Goal: Transaction & Acquisition: Download file/media

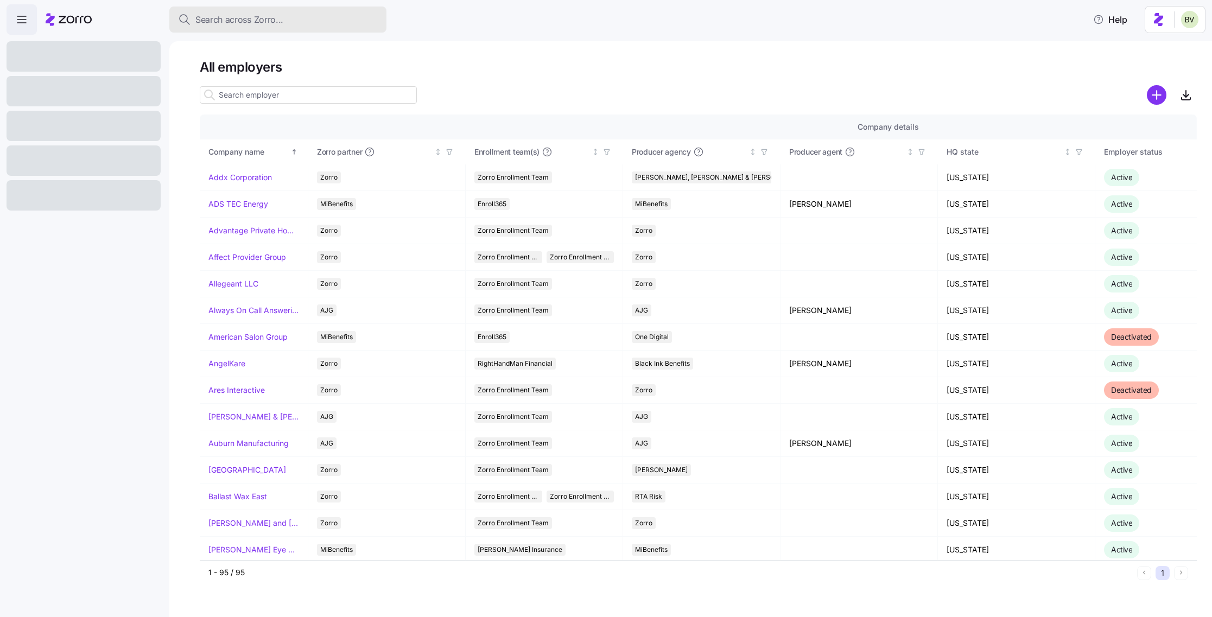
click at [249, 20] on span "Search across Zorro..." at bounding box center [239, 20] width 88 height 14
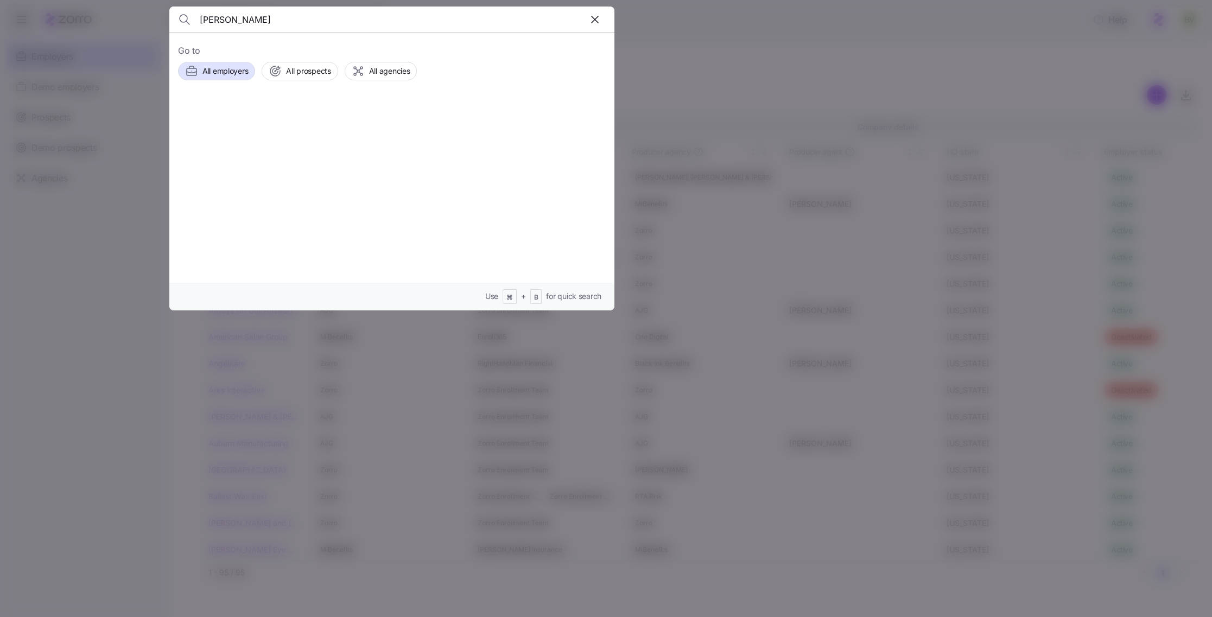
type input "annette k"
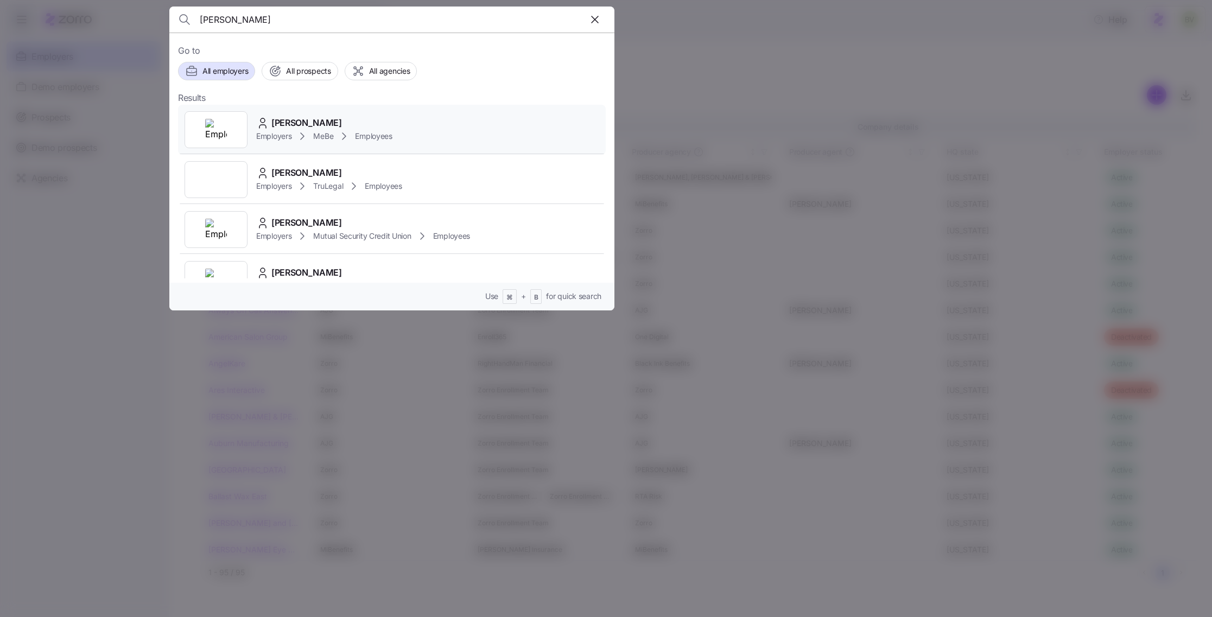
click at [204, 130] on div at bounding box center [216, 129] width 63 height 37
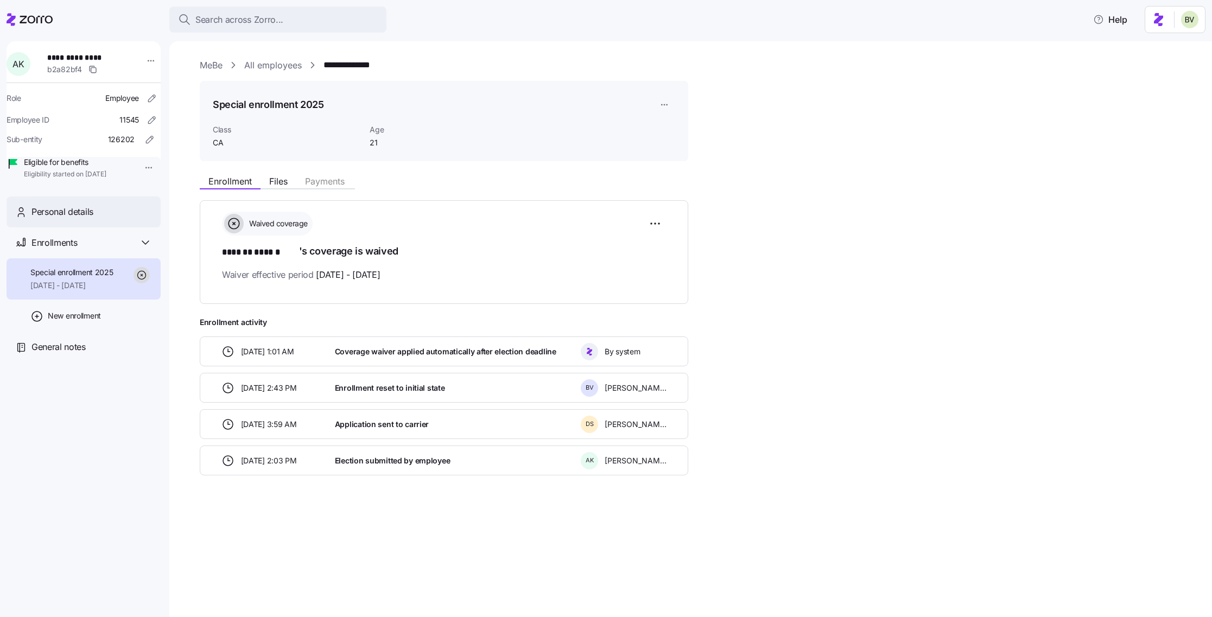
click at [81, 227] on div "Personal details" at bounding box center [84, 211] width 154 height 31
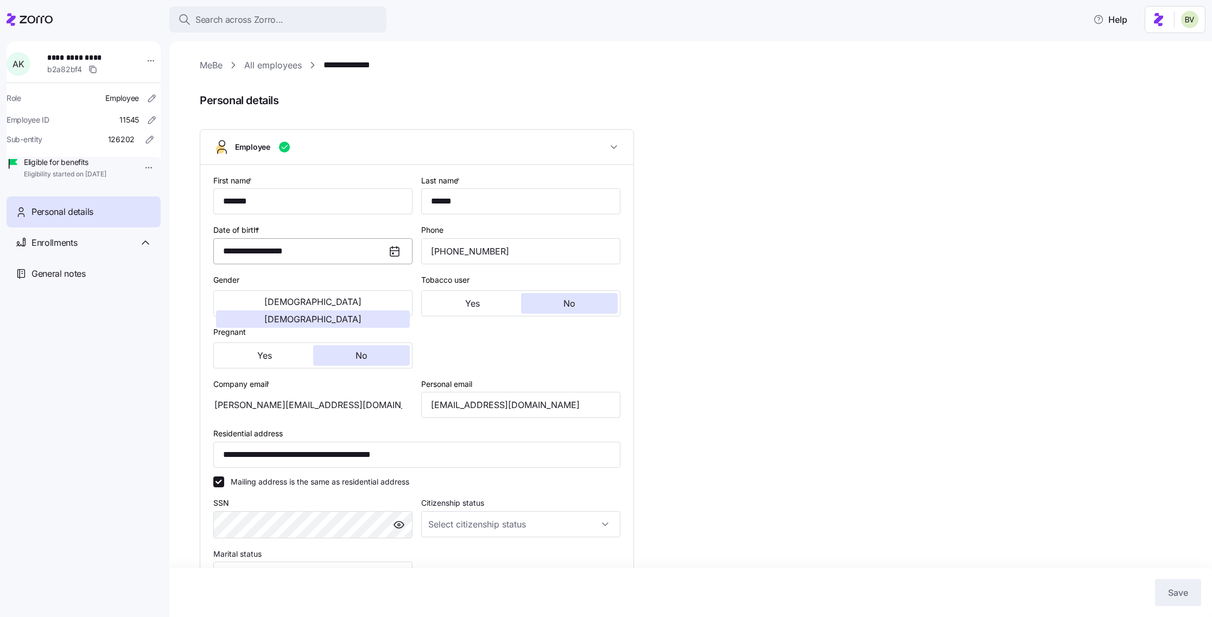
type input "CA"
drag, startPoint x: 277, startPoint y: 199, endPoint x: 215, endPoint y: 194, distance: 62.0
click at [215, 194] on input "*******" at bounding box center [312, 201] width 199 height 26
drag, startPoint x: 473, startPoint y: 202, endPoint x: 430, endPoint y: 201, distance: 42.9
click at [430, 201] on input "******" at bounding box center [520, 201] width 199 height 26
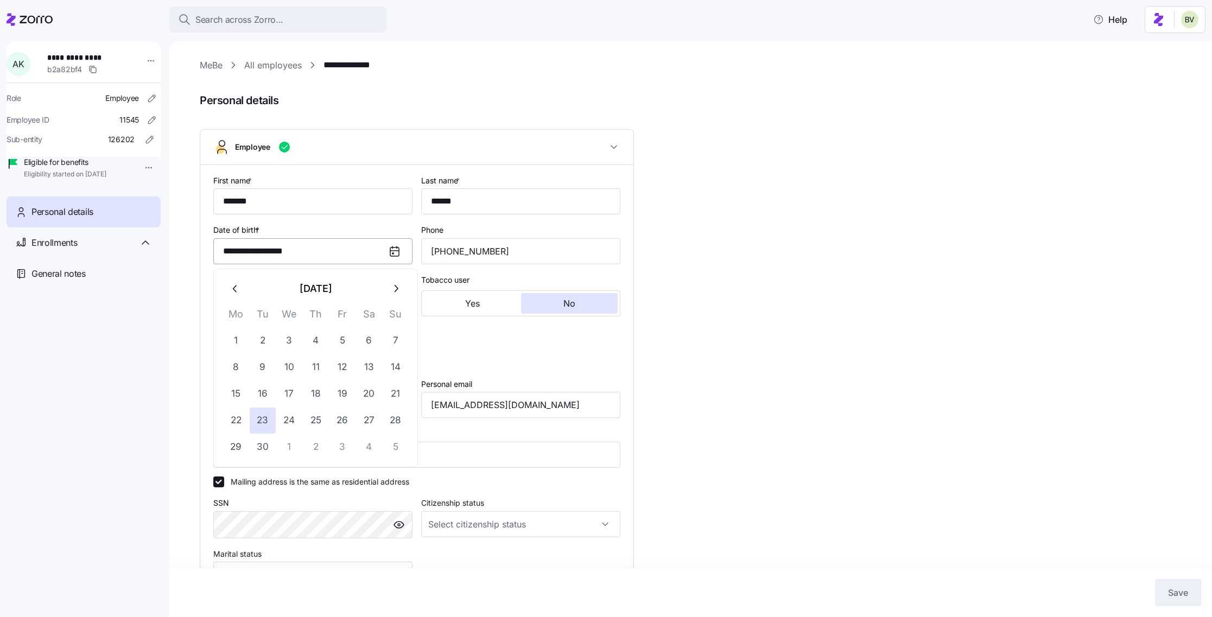
drag, startPoint x: 320, startPoint y: 248, endPoint x: 219, endPoint y: 252, distance: 100.5
click at [219, 252] on input "**********" at bounding box center [312, 251] width 199 height 26
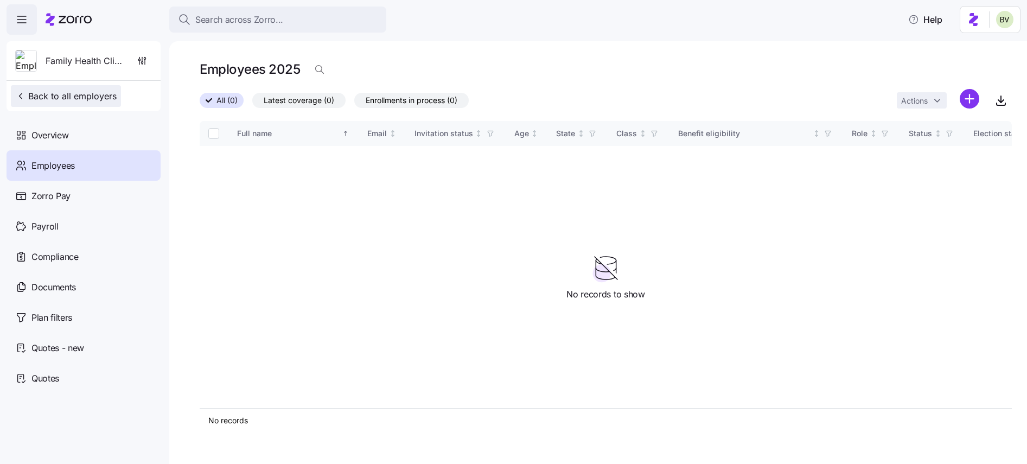
click at [99, 94] on span "Back to all employers" at bounding box center [65, 96] width 101 height 13
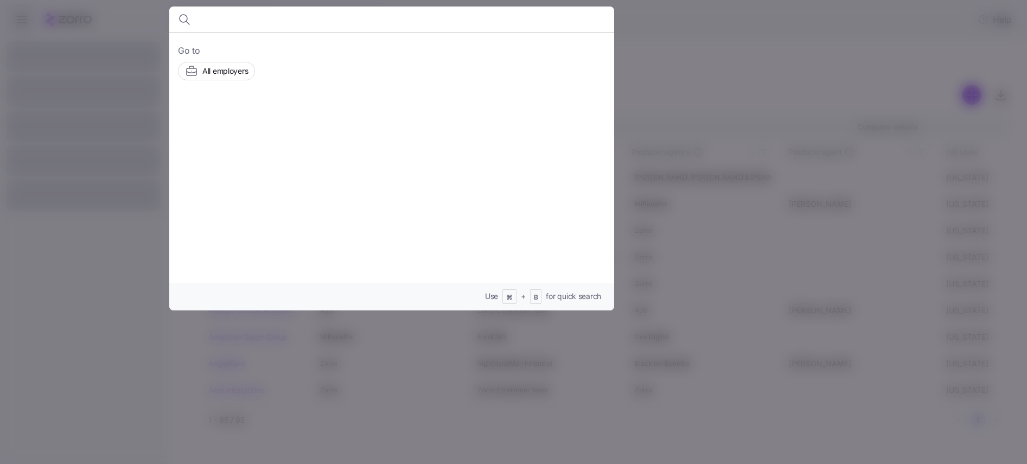
click at [664, 49] on div at bounding box center [513, 232] width 1027 height 464
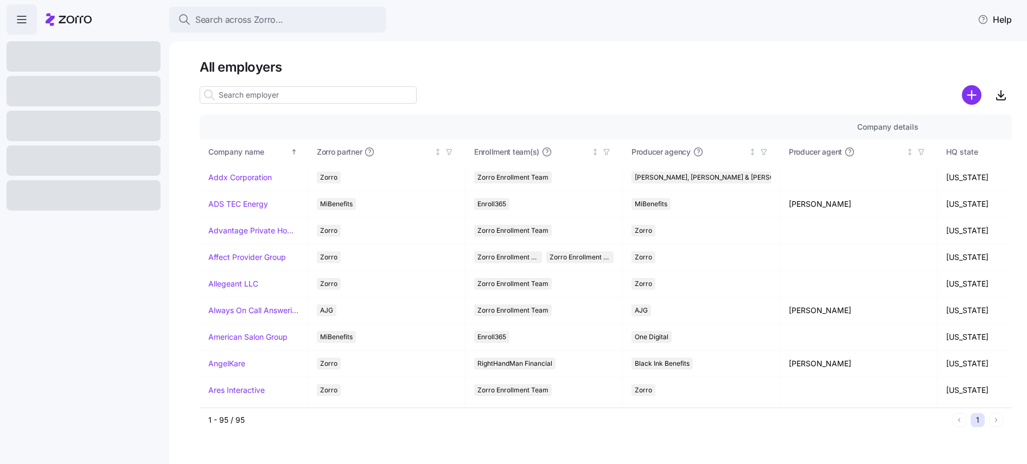
click at [295, 97] on input at bounding box center [308, 94] width 217 height 17
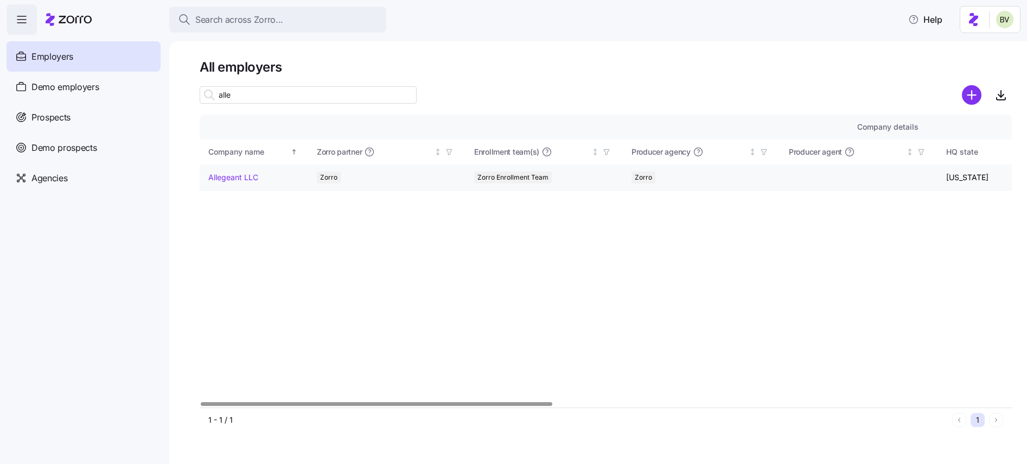
type input "alle"
click at [236, 175] on link "Allegeant LLC" at bounding box center [233, 177] width 50 height 11
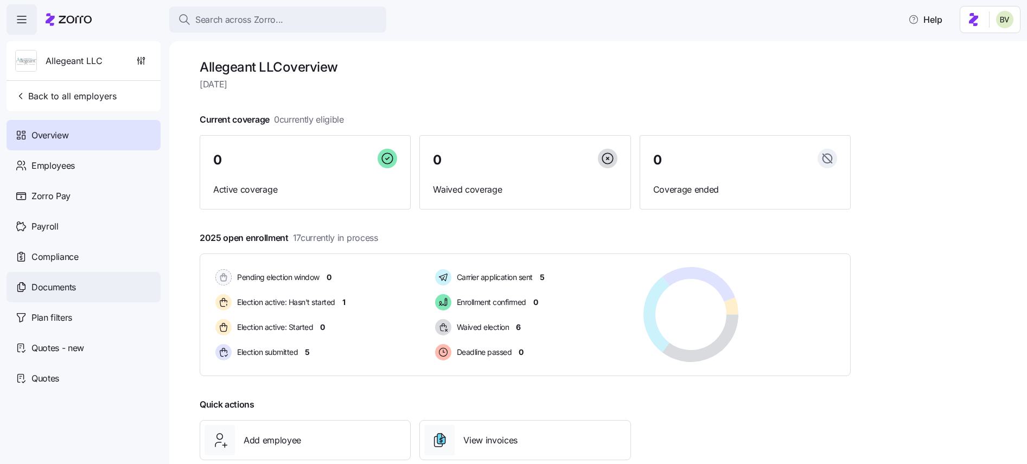
click at [86, 291] on div "Documents" at bounding box center [84, 287] width 154 height 30
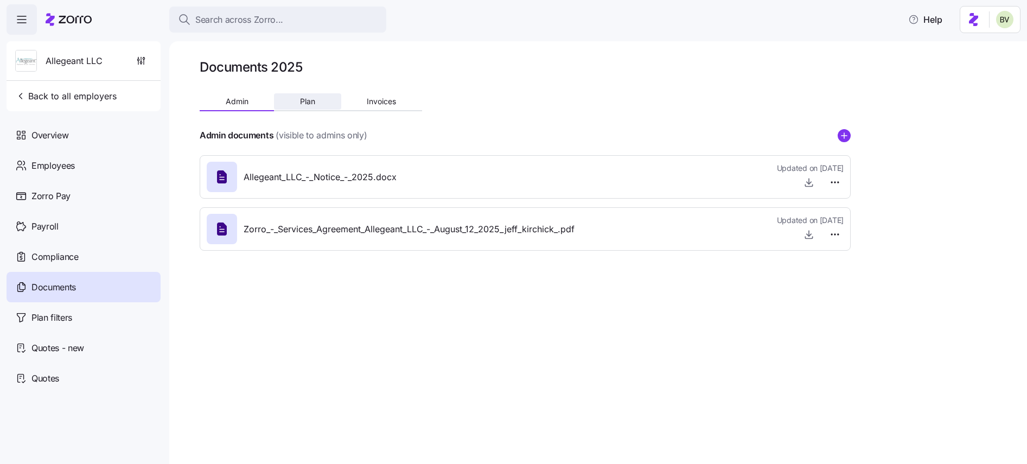
click at [306, 98] on span "Plan" at bounding box center [307, 102] width 15 height 8
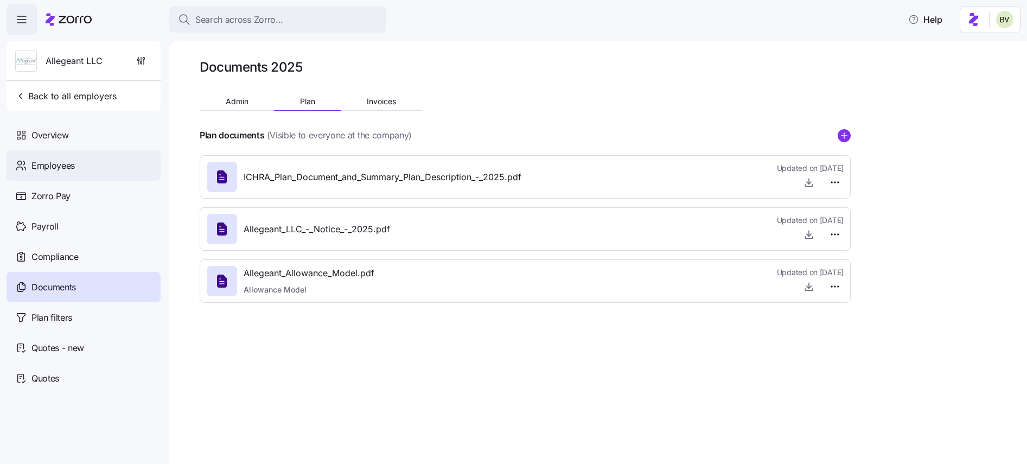
click at [72, 173] on div "Employees" at bounding box center [84, 165] width 154 height 30
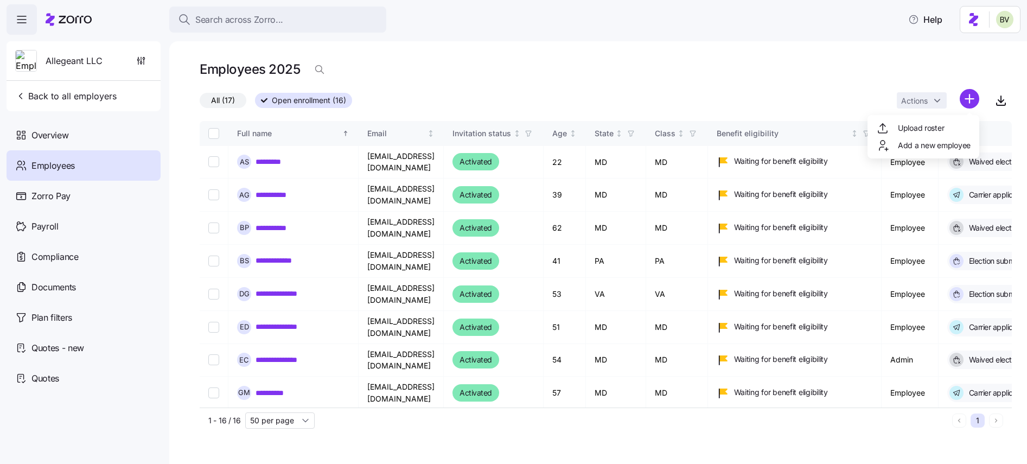
click at [969, 98] on html "**********" at bounding box center [513, 229] width 1027 height 458
click at [935, 130] on span "Upload roster" at bounding box center [921, 128] width 46 height 11
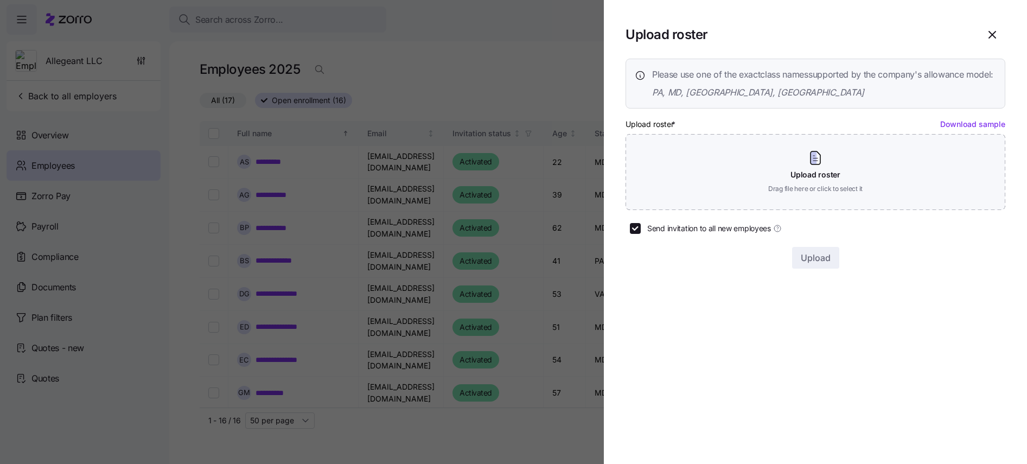
click at [565, 48] on div at bounding box center [513, 232] width 1027 height 464
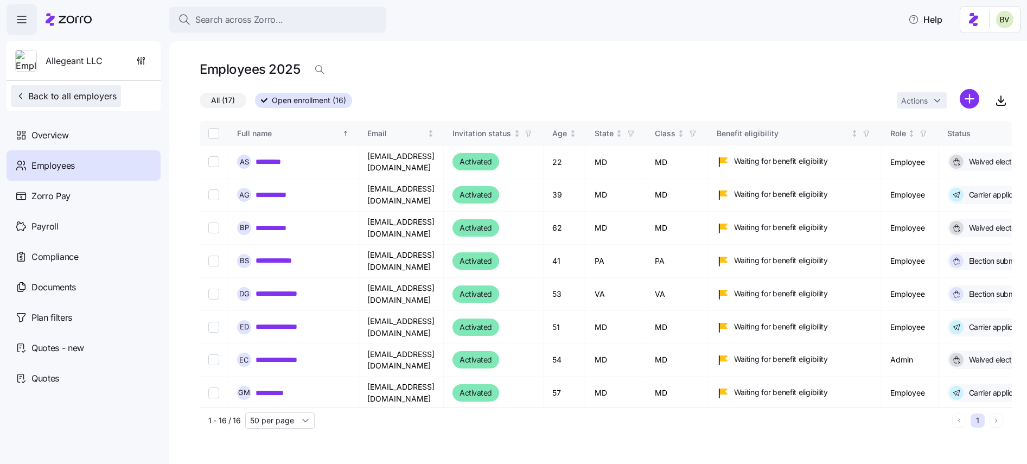
click at [69, 97] on span "Back to all employers" at bounding box center [65, 96] width 101 height 13
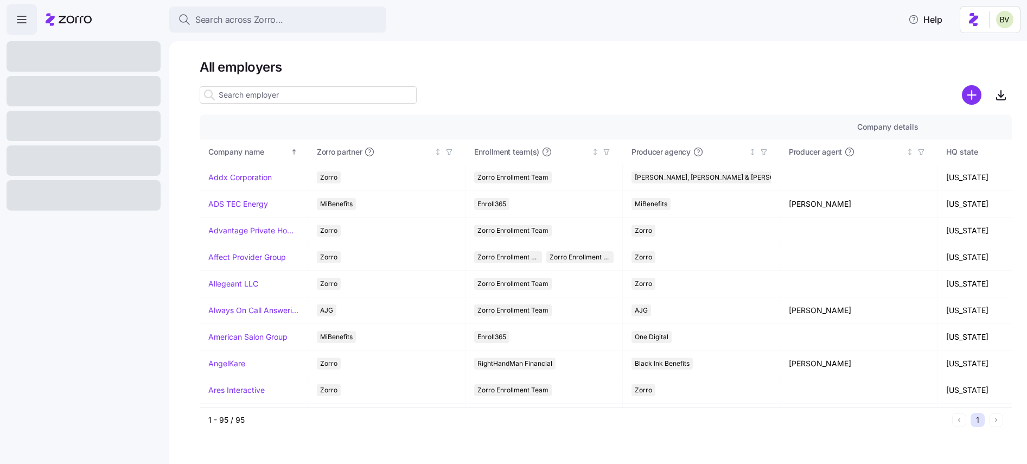
click at [236, 96] on input at bounding box center [308, 94] width 217 height 17
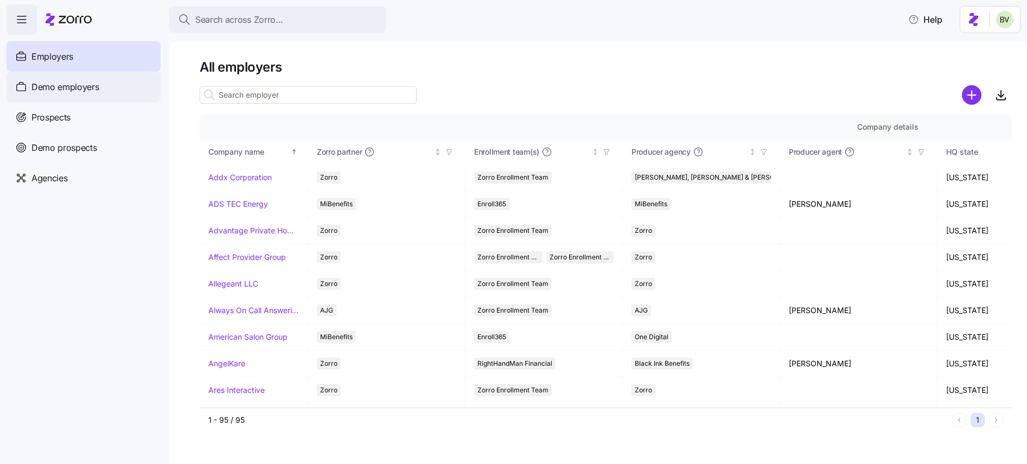
click at [80, 90] on span "Demo employers" at bounding box center [65, 87] width 68 height 14
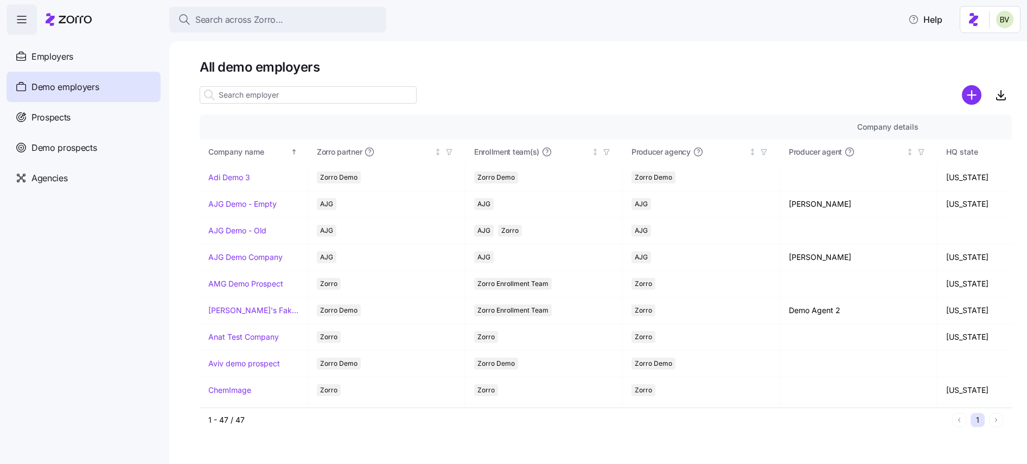
click at [247, 96] on input at bounding box center [308, 94] width 217 height 17
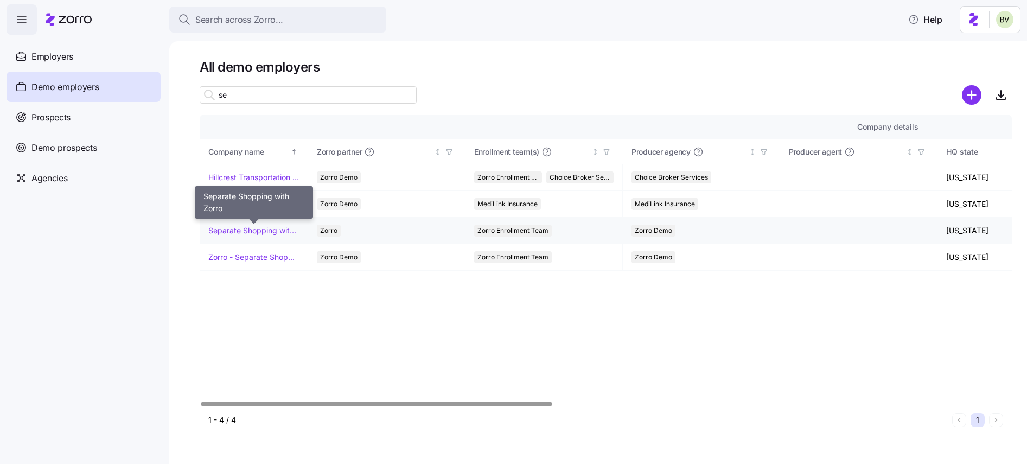
type input "se"
click at [257, 231] on link "Separate Shopping with Zorro" at bounding box center [253, 230] width 91 height 11
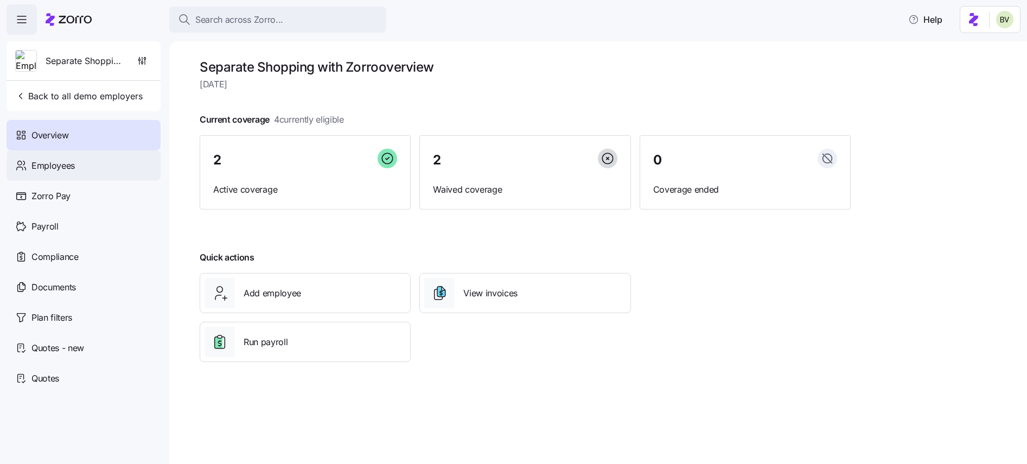
click at [78, 160] on div "Employees" at bounding box center [84, 165] width 154 height 30
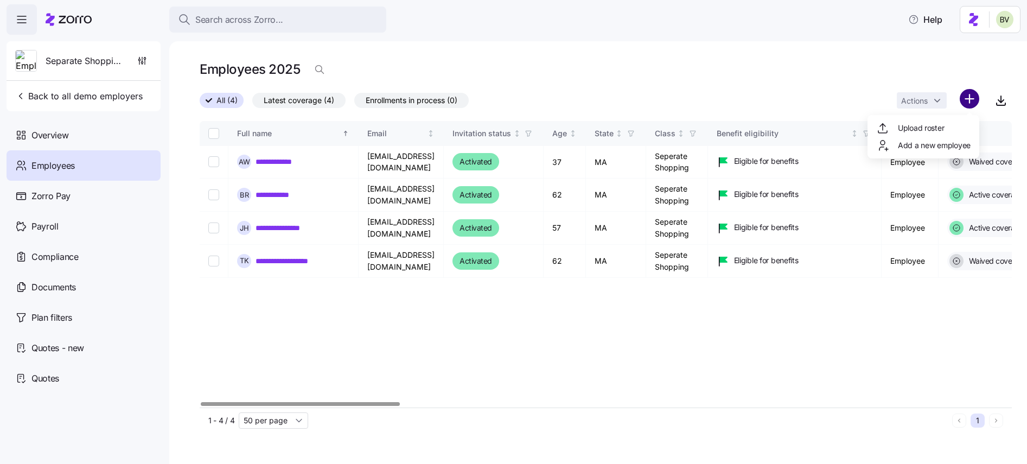
click at [973, 96] on html "**********" at bounding box center [513, 229] width 1027 height 458
click at [930, 141] on span "Add a new employee" at bounding box center [934, 145] width 73 height 11
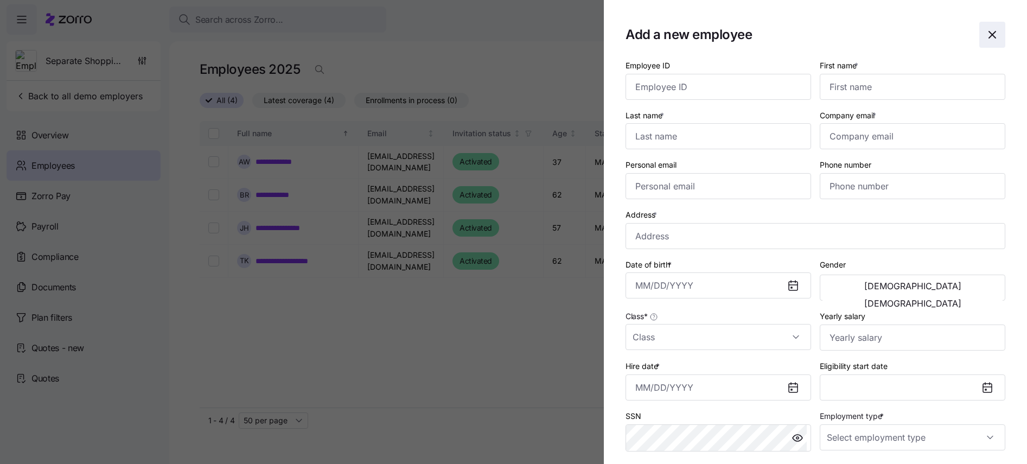
click at [986, 37] on icon "button" at bounding box center [992, 34] width 13 height 13
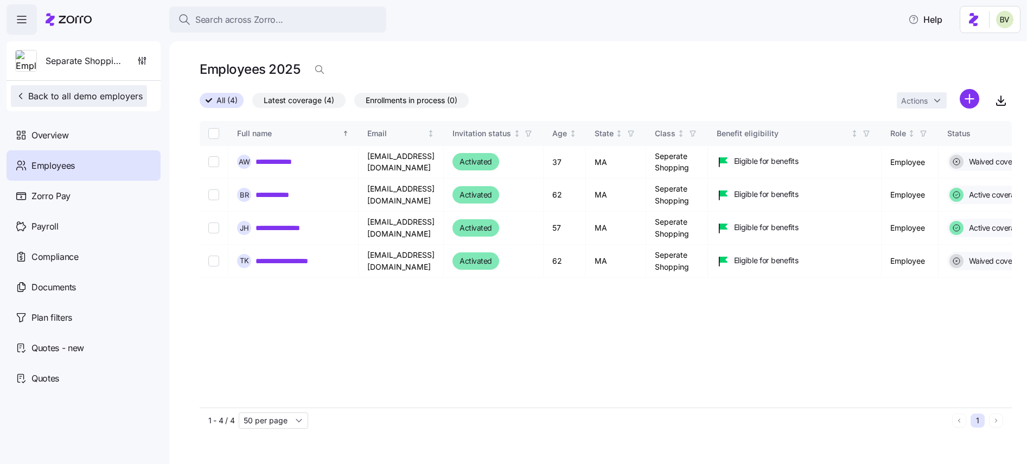
click at [110, 91] on span "Back to all demo employers" at bounding box center [79, 96] width 128 height 13
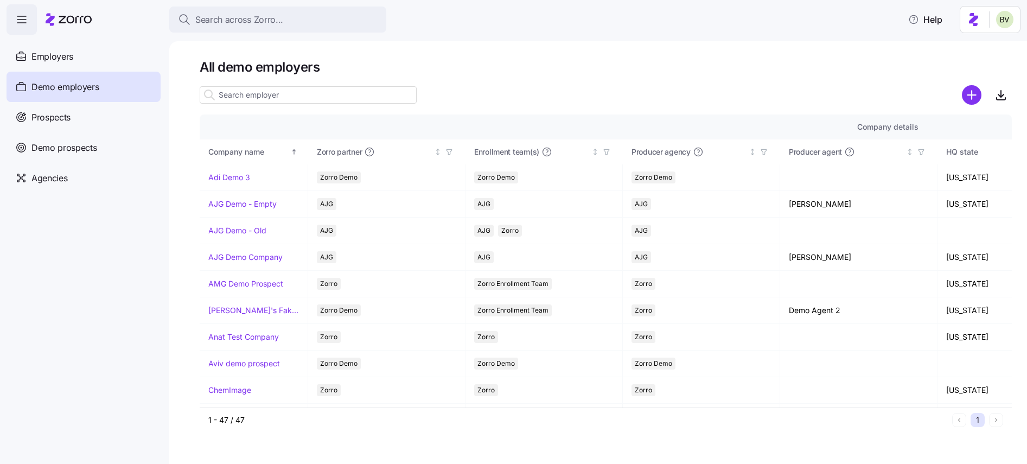
click at [245, 91] on input at bounding box center [308, 94] width 217 height 17
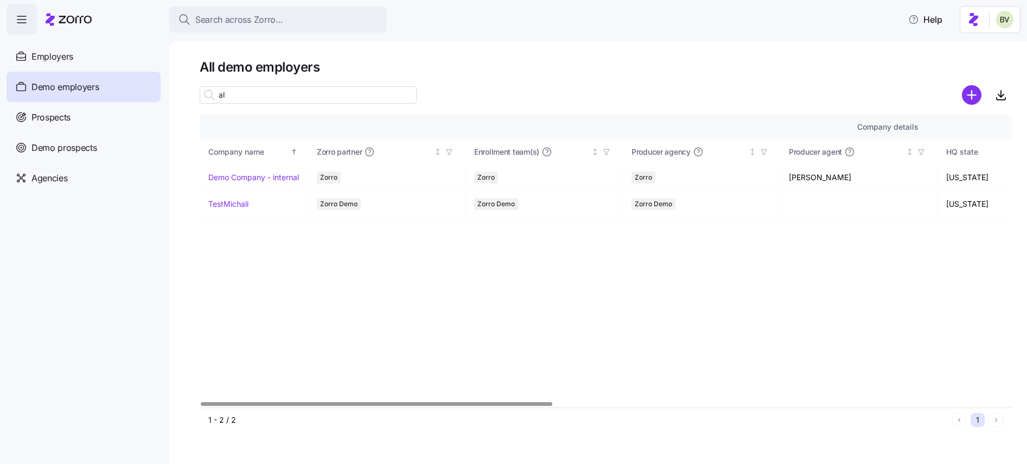
type input "a"
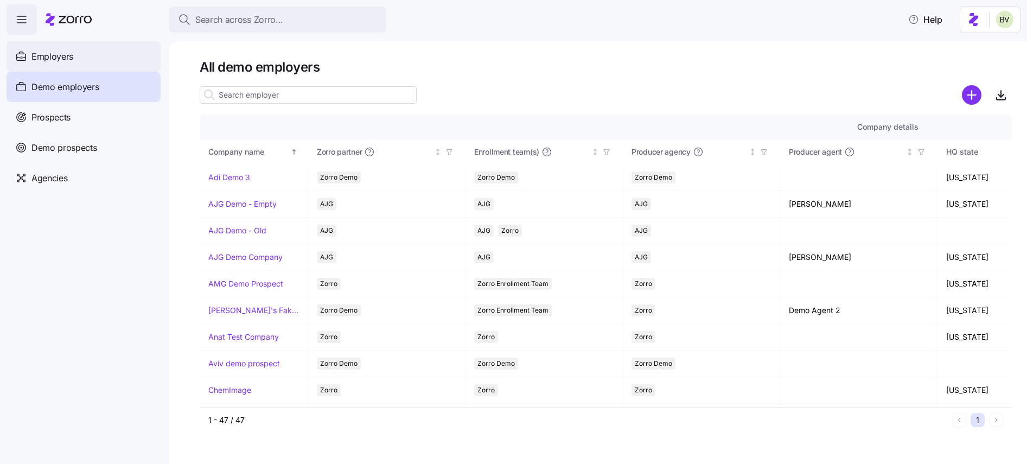
click at [91, 54] on div "Employers" at bounding box center [84, 56] width 154 height 30
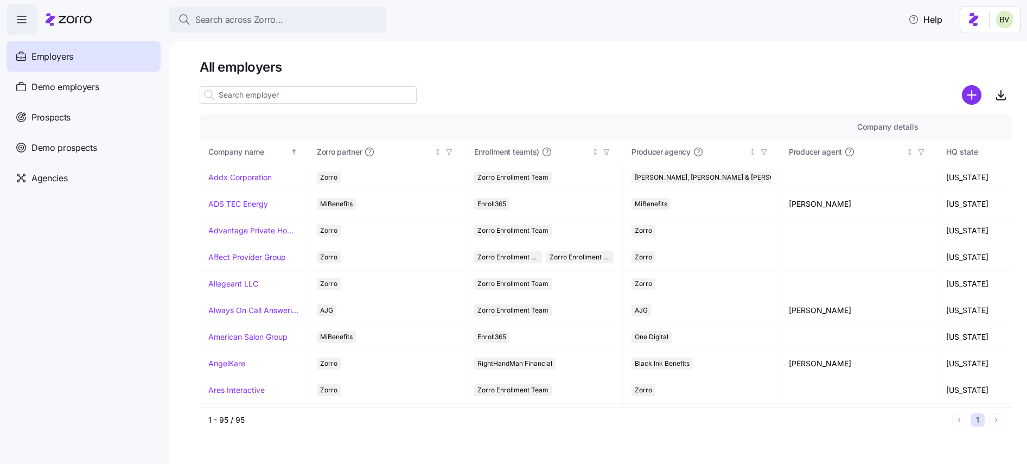
click at [243, 94] on input at bounding box center [308, 94] width 217 height 17
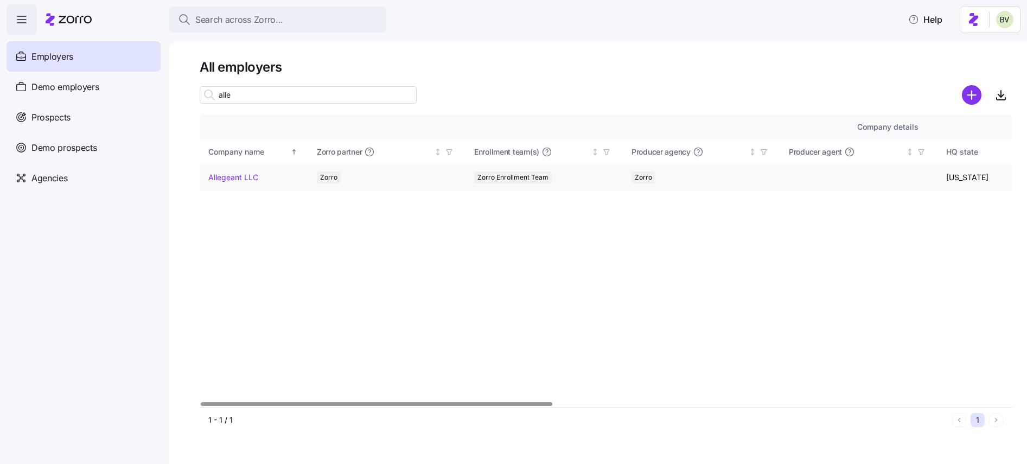
type input "alle"
click at [228, 180] on link "Allegeant LLC" at bounding box center [233, 177] width 50 height 11
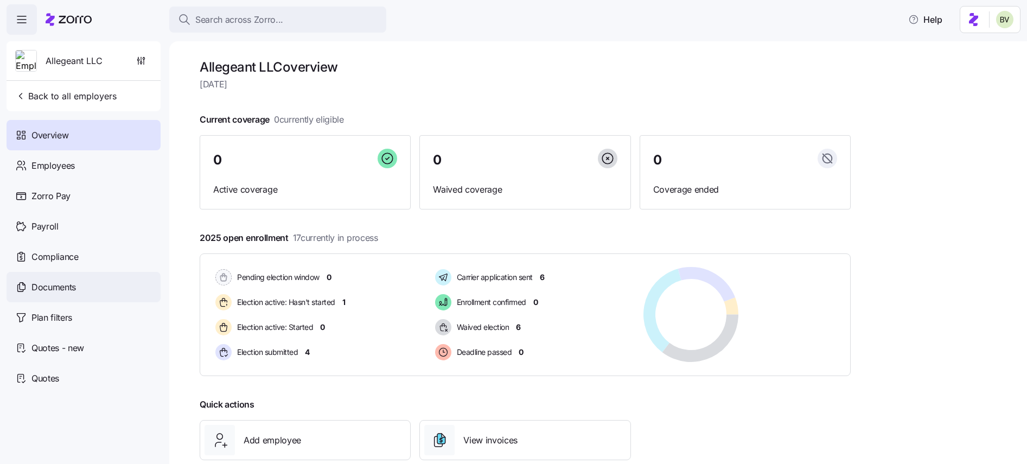
click at [92, 290] on div "Documents" at bounding box center [84, 287] width 154 height 30
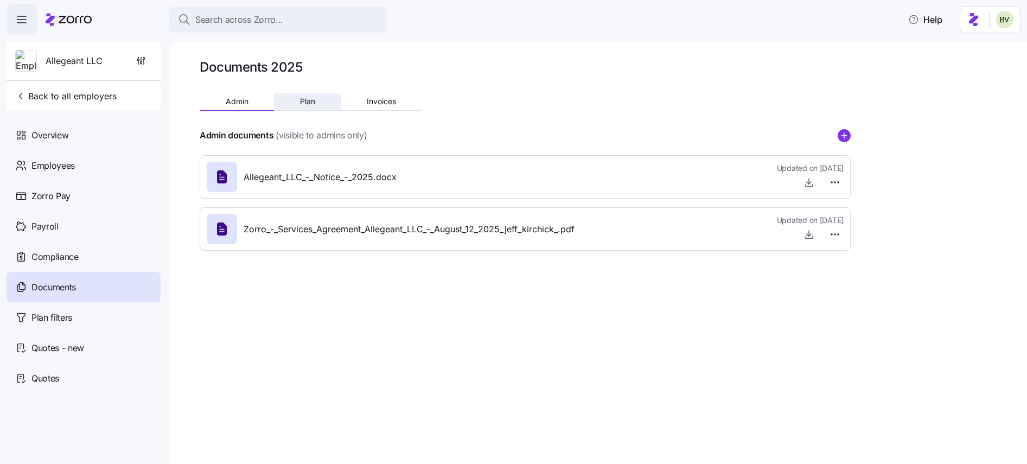
click at [304, 100] on span "Plan" at bounding box center [307, 102] width 15 height 8
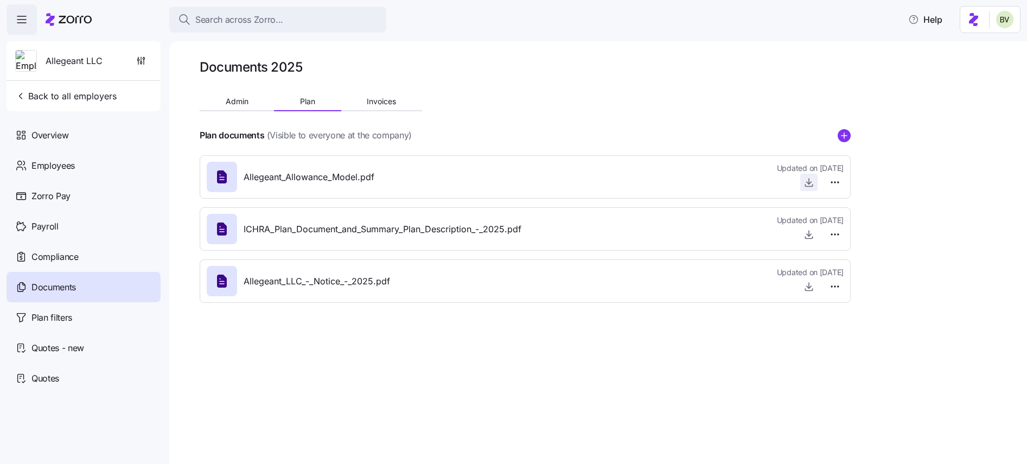
click at [811, 181] on icon "button" at bounding box center [809, 182] width 11 height 11
